Goal: Task Accomplishment & Management: Manage account settings

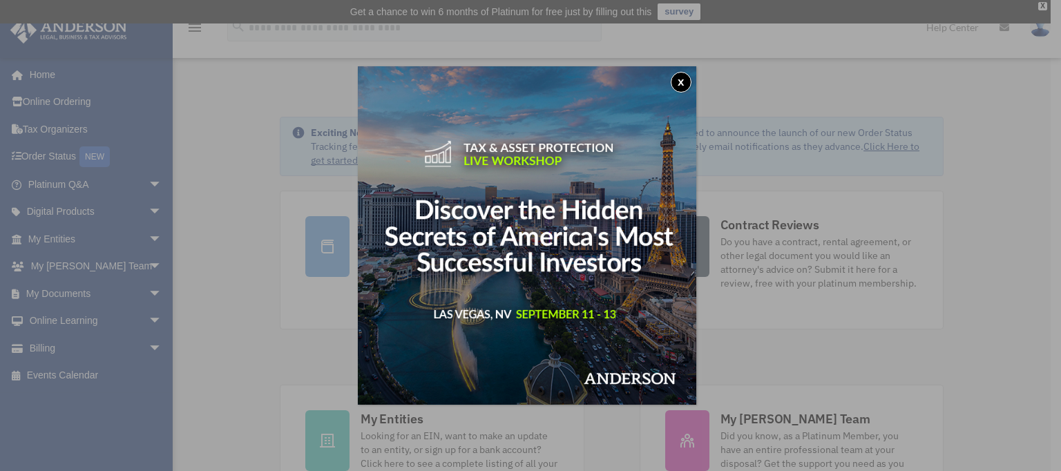
click at [827, 131] on div "x" at bounding box center [530, 235] width 1061 height 471
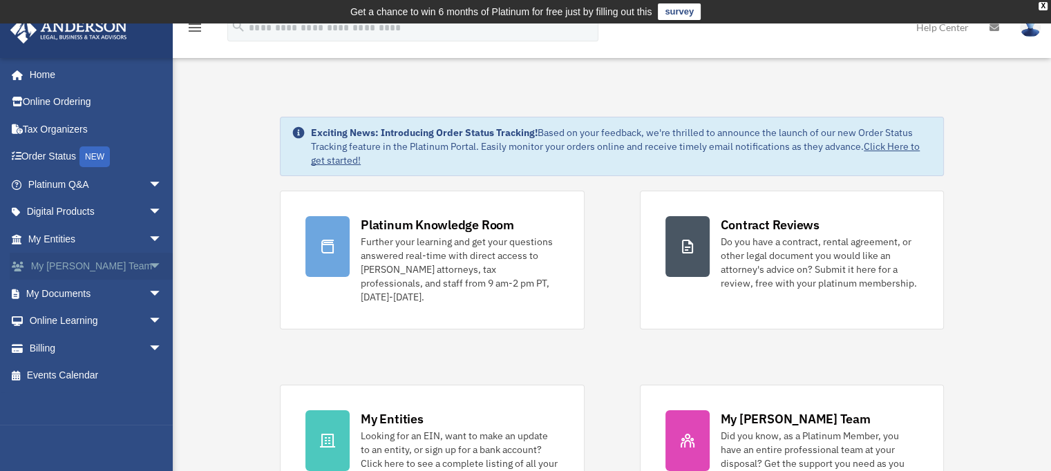
click at [122, 267] on link "My Anderson Team arrow_drop_down" at bounding box center [96, 267] width 173 height 28
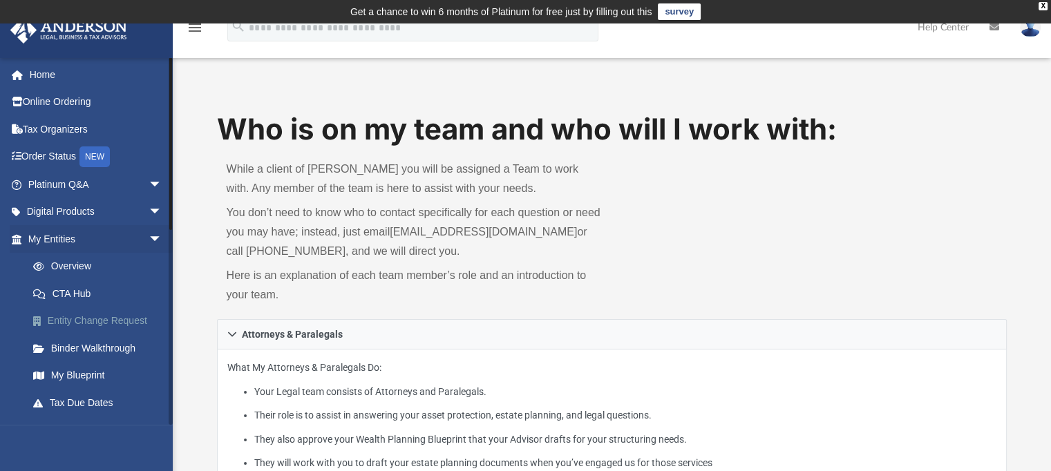
click at [85, 320] on link "Entity Change Request" at bounding box center [101, 321] width 164 height 28
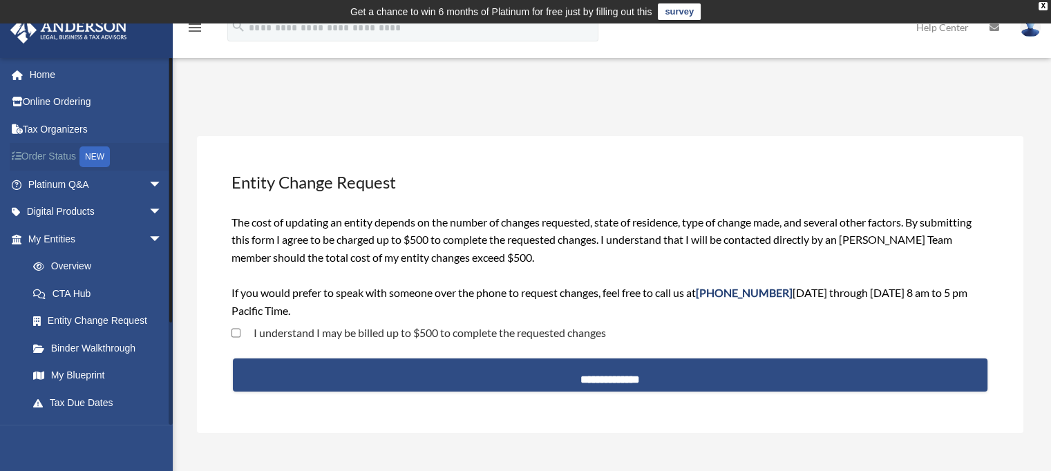
click at [66, 151] on link "Order Status NEW" at bounding box center [96, 157] width 173 height 28
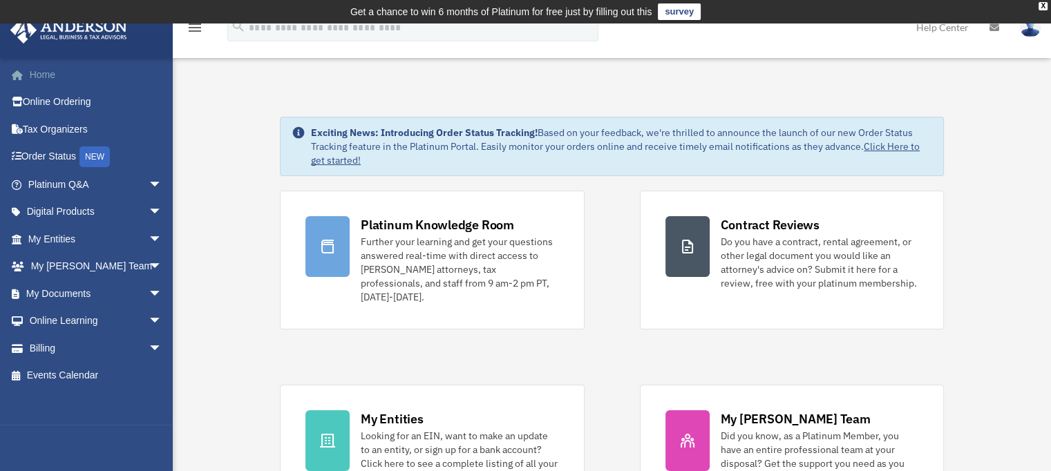
click at [36, 70] on link "Home" at bounding box center [96, 75] width 173 height 28
click at [24, 30] on img at bounding box center [68, 30] width 125 height 27
click at [77, 78] on link "Home" at bounding box center [96, 75] width 173 height 28
click at [1042, 4] on div "X" at bounding box center [1043, 6] width 9 height 8
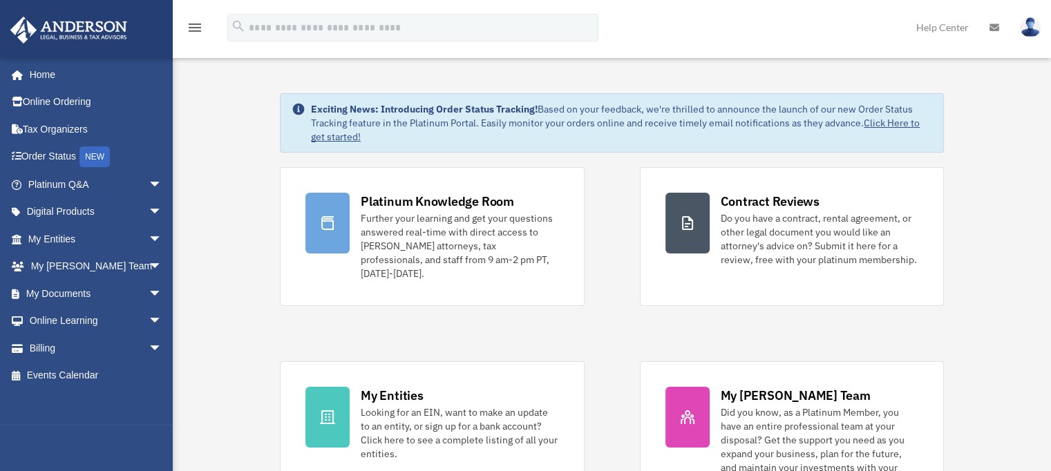
click at [1034, 23] on img at bounding box center [1030, 27] width 21 height 20
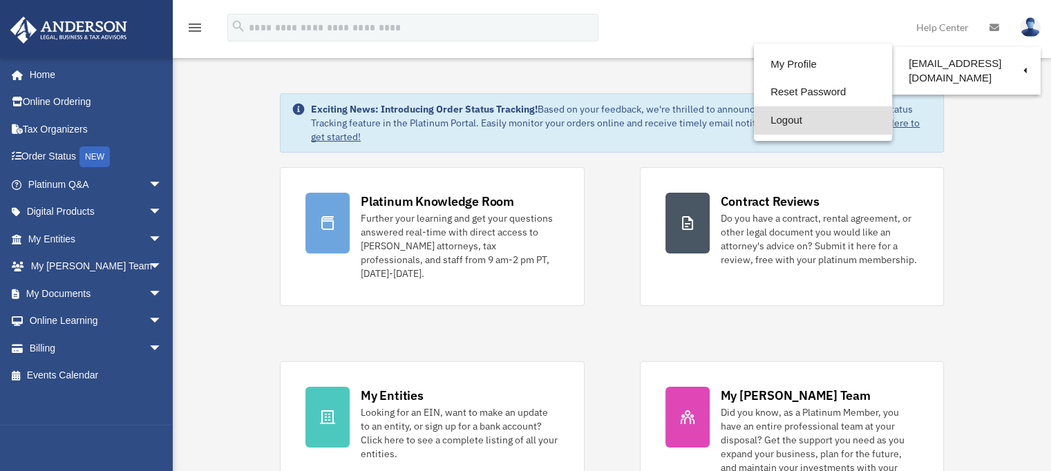
click at [839, 117] on link "Logout" at bounding box center [823, 120] width 138 height 28
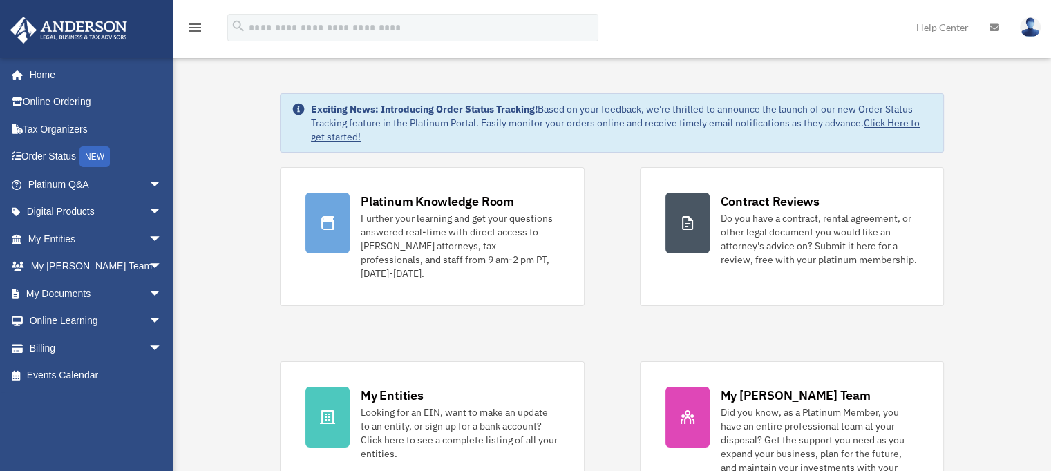
click at [1027, 24] on img at bounding box center [1030, 27] width 21 height 20
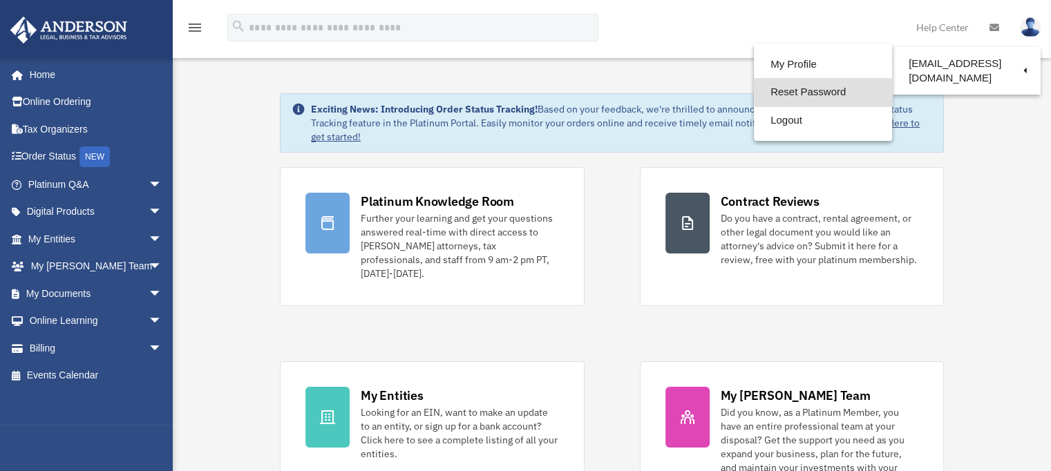
click at [828, 89] on link "Reset Password" at bounding box center [823, 92] width 138 height 28
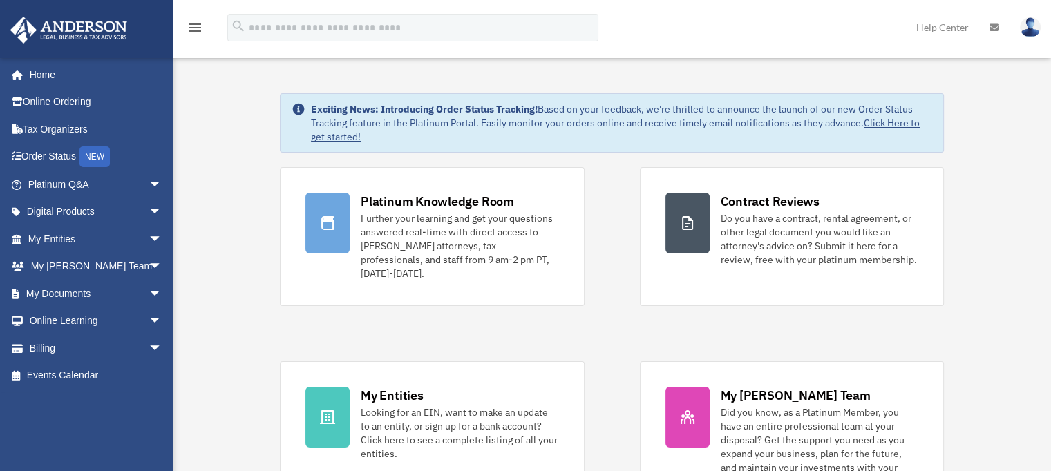
click at [1023, 28] on img at bounding box center [1030, 27] width 21 height 20
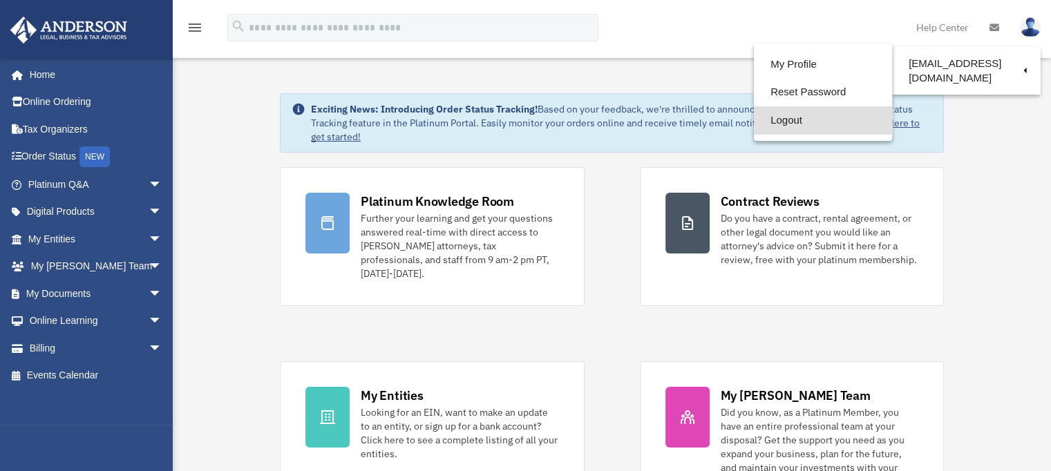
click at [809, 120] on link "Logout" at bounding box center [823, 120] width 138 height 28
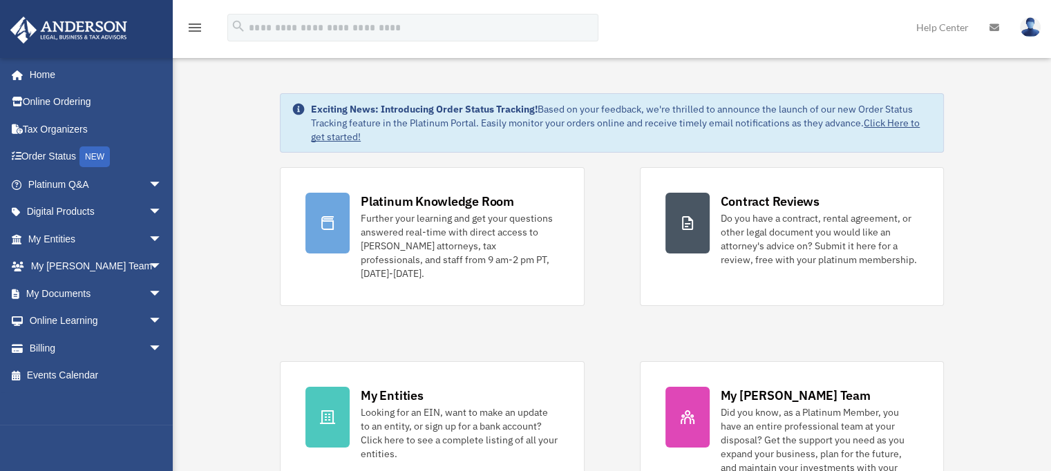
click at [1025, 17] on link at bounding box center [1030, 27] width 41 height 61
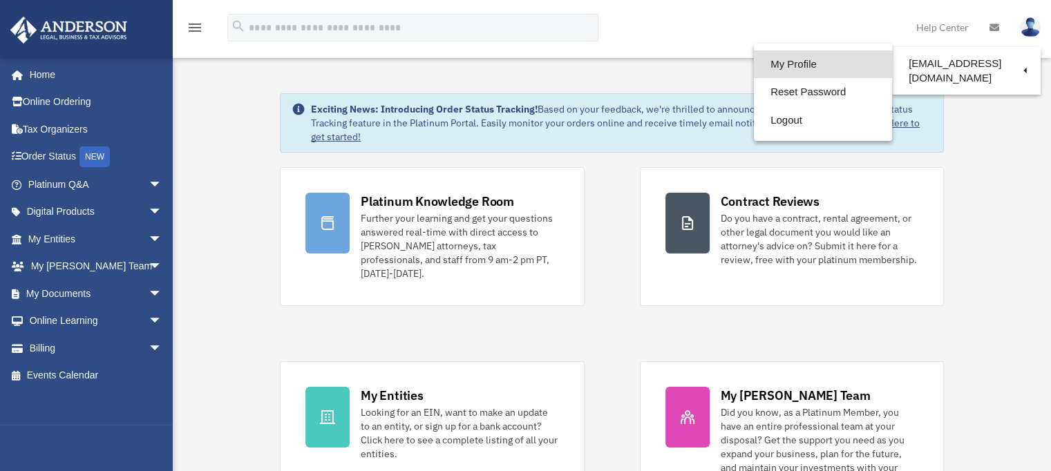
click at [852, 56] on link "My Profile" at bounding box center [823, 64] width 138 height 28
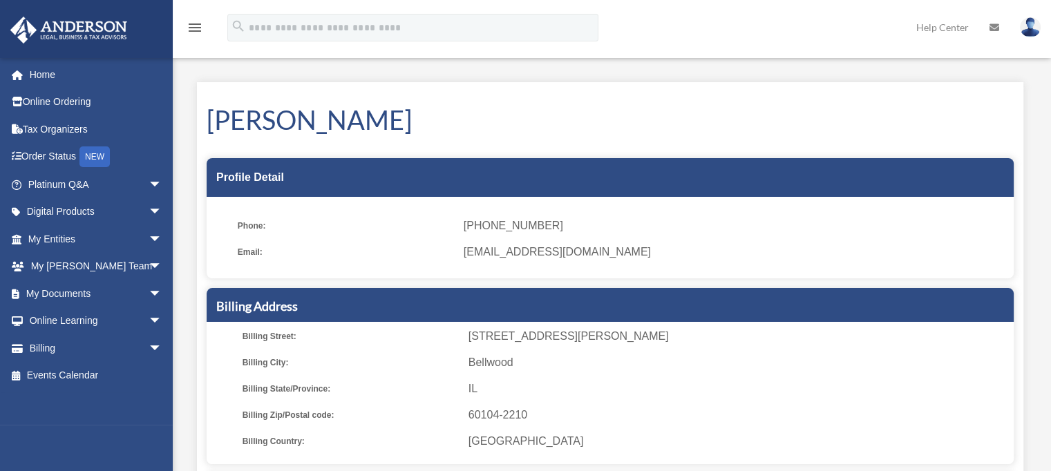
click at [1036, 18] on link at bounding box center [1030, 27] width 41 height 61
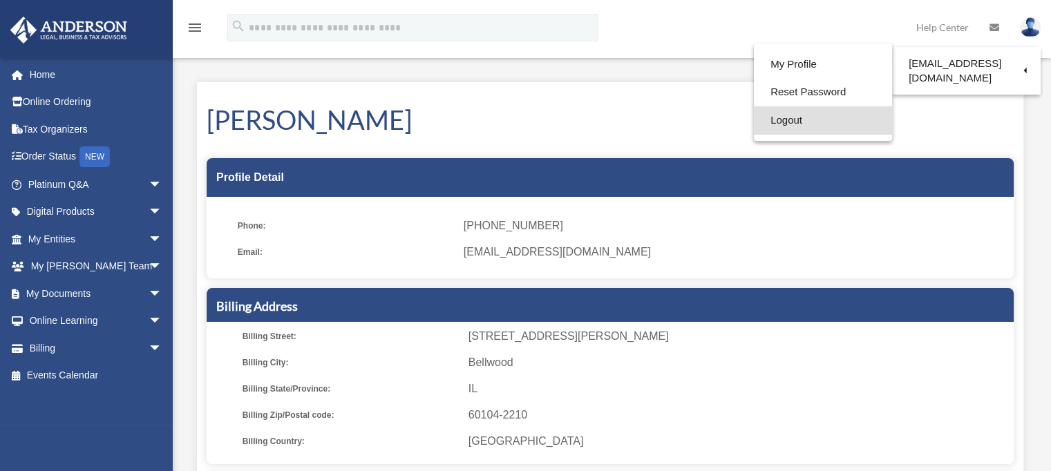
click at [826, 120] on link "Logout" at bounding box center [823, 120] width 138 height 28
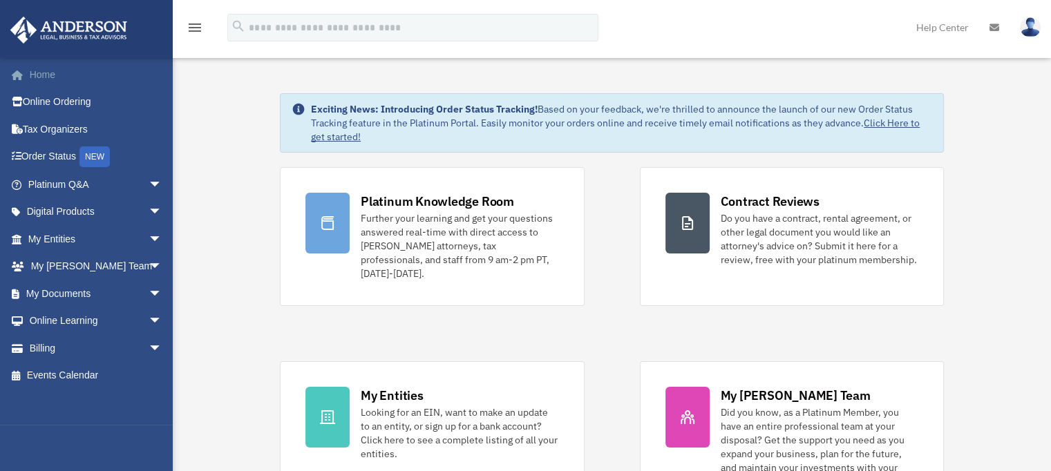
click at [85, 73] on link "Home" at bounding box center [96, 75] width 173 height 28
click at [1034, 26] on img at bounding box center [1030, 27] width 21 height 20
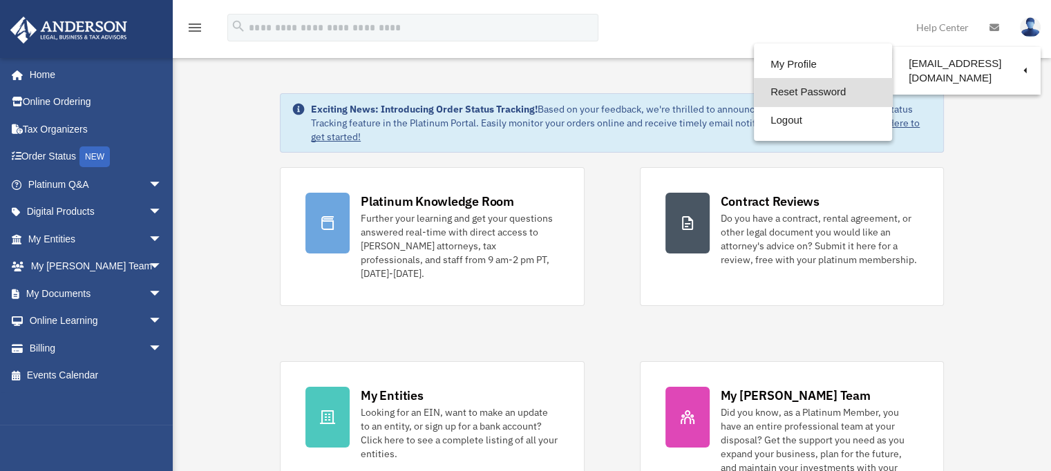
click at [837, 95] on link "Reset Password" at bounding box center [823, 92] width 138 height 28
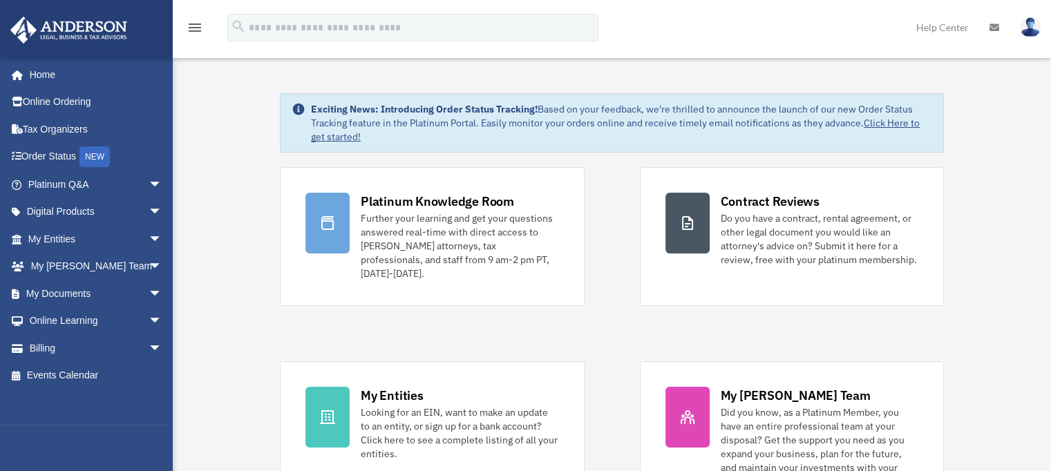
click at [1027, 19] on img at bounding box center [1030, 27] width 21 height 20
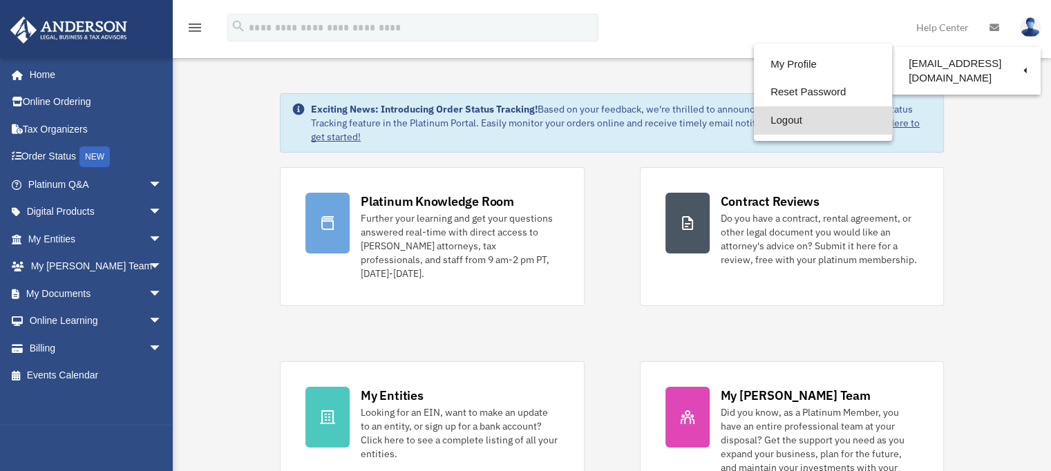
click at [813, 113] on link "Logout" at bounding box center [823, 120] width 138 height 28
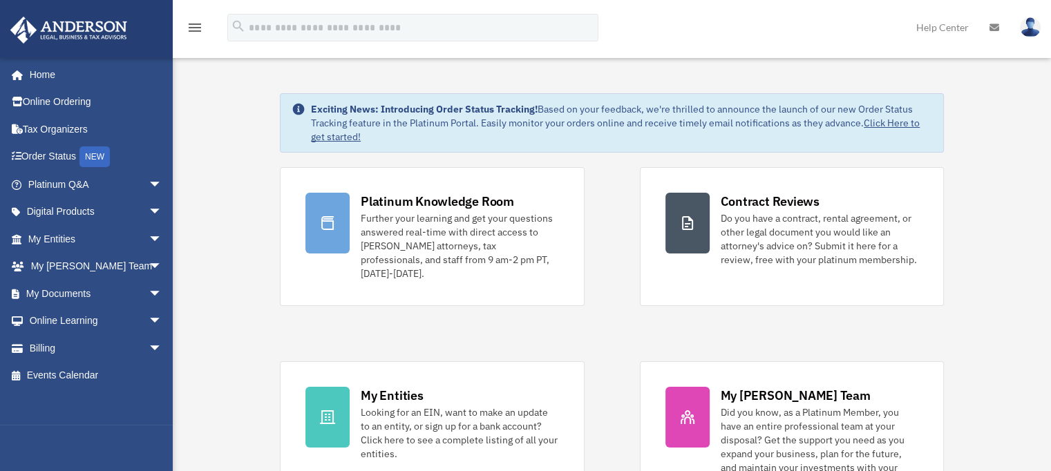
click at [638, 388] on div "Platinum Knowledge Room Further your learning and get your questions answered r…" at bounding box center [612, 340] width 664 height 347
click at [770, 26] on div "menu search Site Menu add [EMAIL_ADDRESS][DOMAIN_NAME] My Profile Reset Passwor…" at bounding box center [525, 33] width 1030 height 47
click at [1030, 26] on img at bounding box center [1030, 27] width 21 height 20
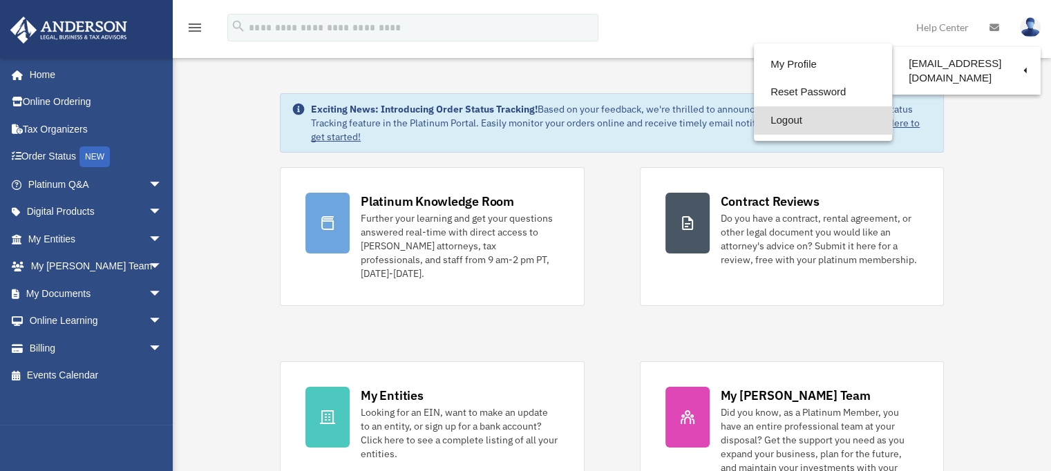
click at [807, 117] on link "Logout" at bounding box center [823, 120] width 138 height 28
